Goal: Find specific page/section: Find specific page/section

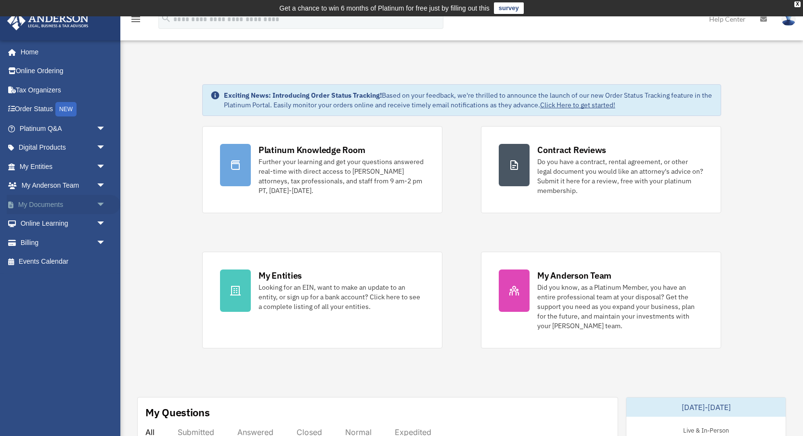
click at [102, 204] on span "arrow_drop_down" at bounding box center [105, 205] width 19 height 20
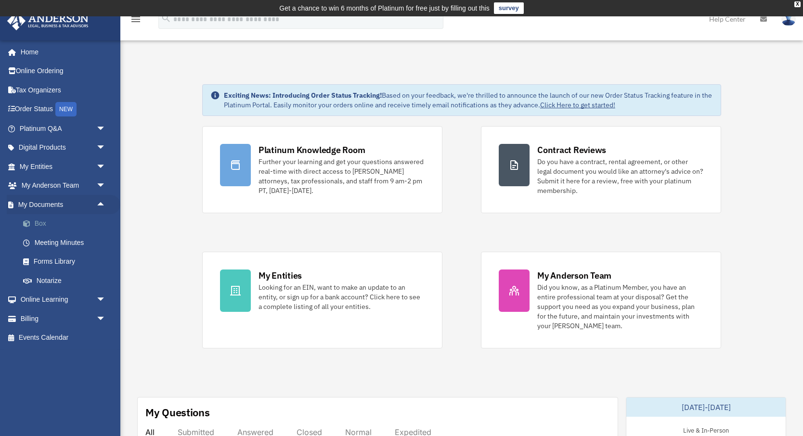
click at [51, 227] on link "Box" at bounding box center [66, 223] width 107 height 19
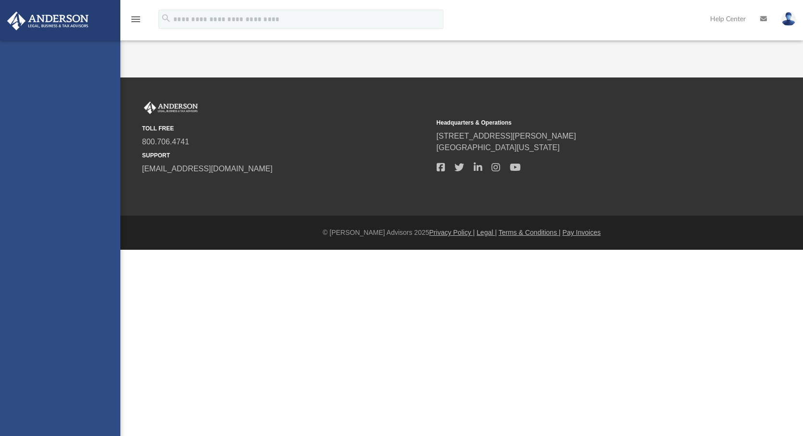
click at [38, 224] on div "jacob.alao@icloud.com Sign Out jacob.alao@icloud.com Home Online Ordering Tax O…" at bounding box center [60, 258] width 120 height 436
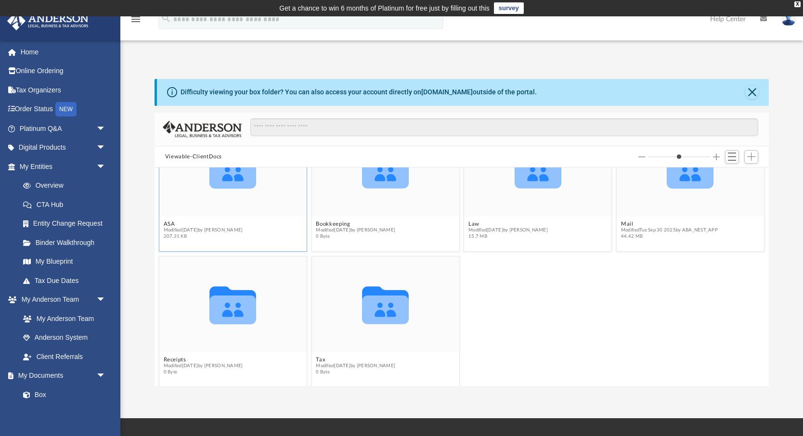
scroll to position [57, 0]
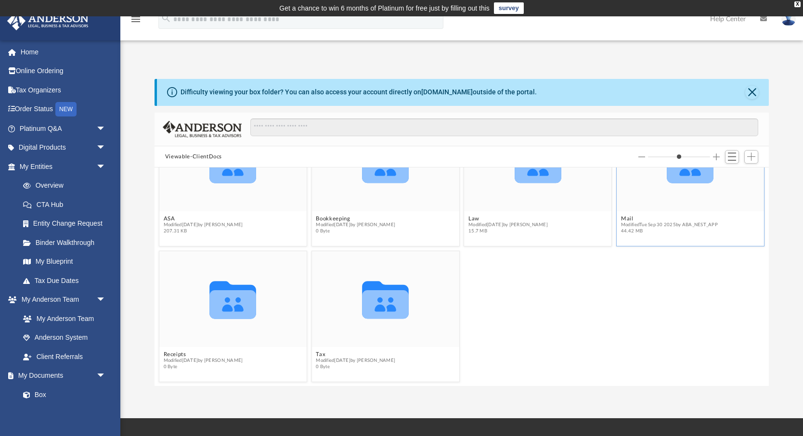
click at [655, 184] on icon "Collaborated Folder" at bounding box center [690, 163] width 89 height 57
click at [681, 178] on icon "grid" at bounding box center [690, 168] width 47 height 29
click at [647, 227] on span "Modified Tue Sep 30 2025 by ABA_NEST_APP" at bounding box center [669, 225] width 97 height 6
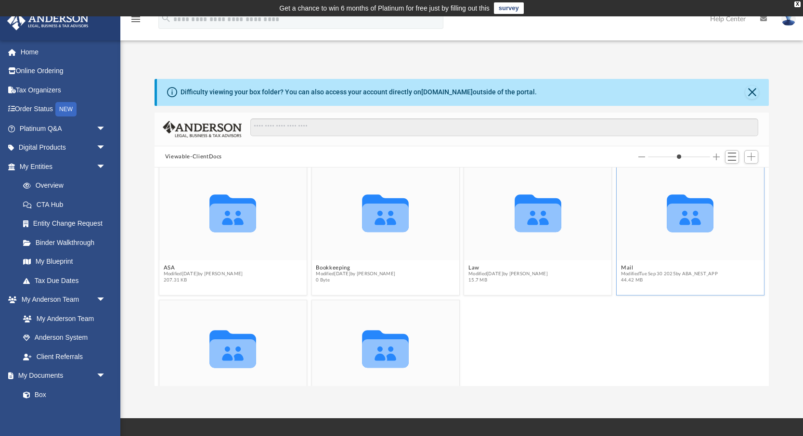
scroll to position [0, 0]
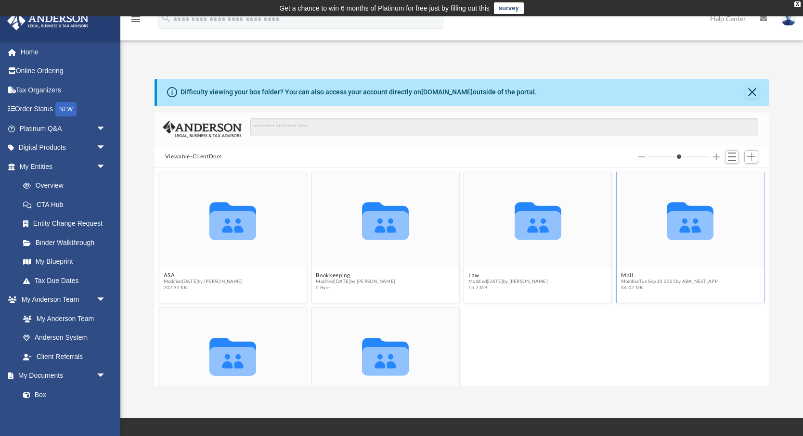
click at [682, 223] on icon "grid" at bounding box center [690, 225] width 47 height 29
click at [701, 225] on icon "grid" at bounding box center [690, 225] width 47 height 29
click at [627, 276] on button "Mail" at bounding box center [669, 275] width 97 height 6
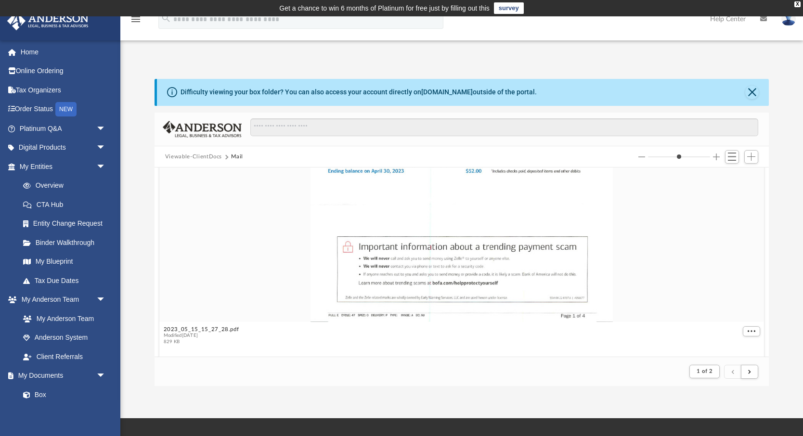
scroll to position [45, 0]
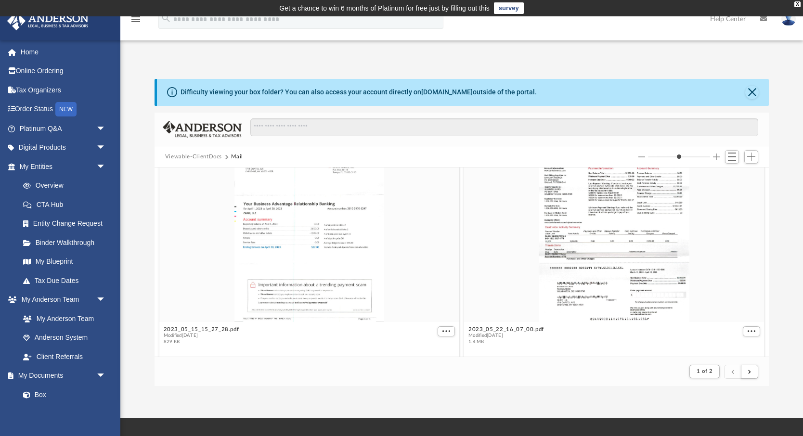
drag, startPoint x: 664, startPoint y: 157, endPoint x: 695, endPoint y: 166, distance: 32.5
type input "*"
click at [695, 160] on input "Column size" at bounding box center [679, 157] width 62 height 7
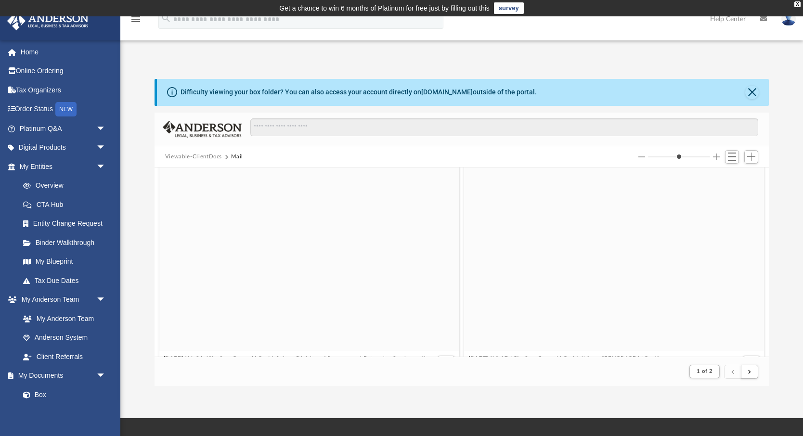
scroll to position [5403, 0]
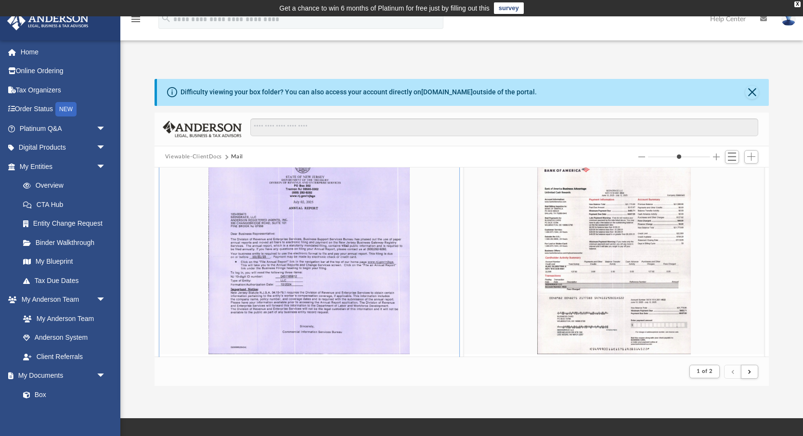
click at [369, 281] on div "grid" at bounding box center [309, 257] width 300 height 195
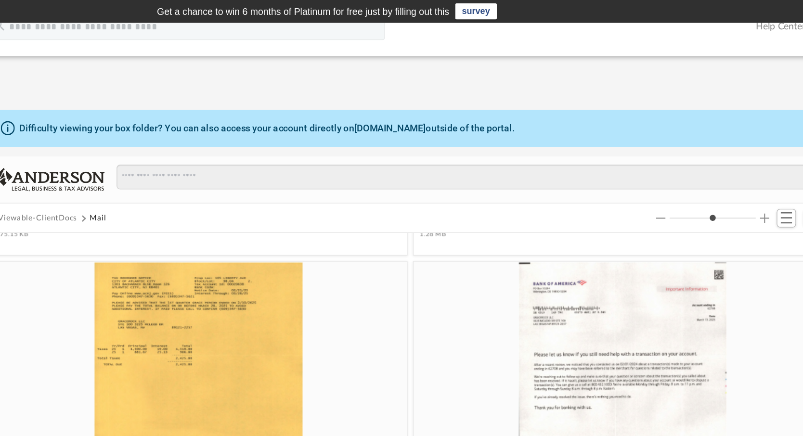
scroll to position [3961, 0]
